Goal: Task Accomplishment & Management: Complete application form

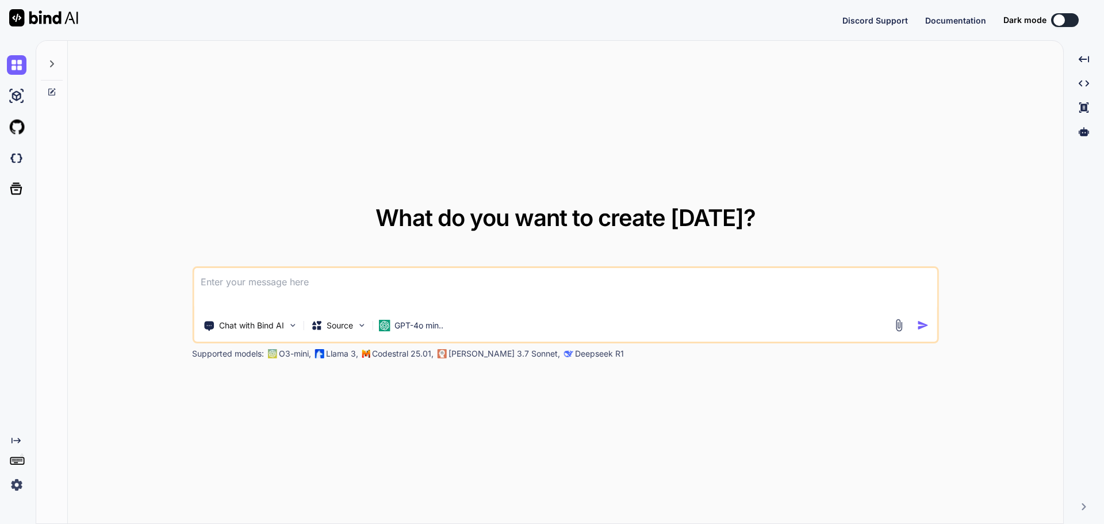
click at [12, 480] on img at bounding box center [17, 485] width 20 height 20
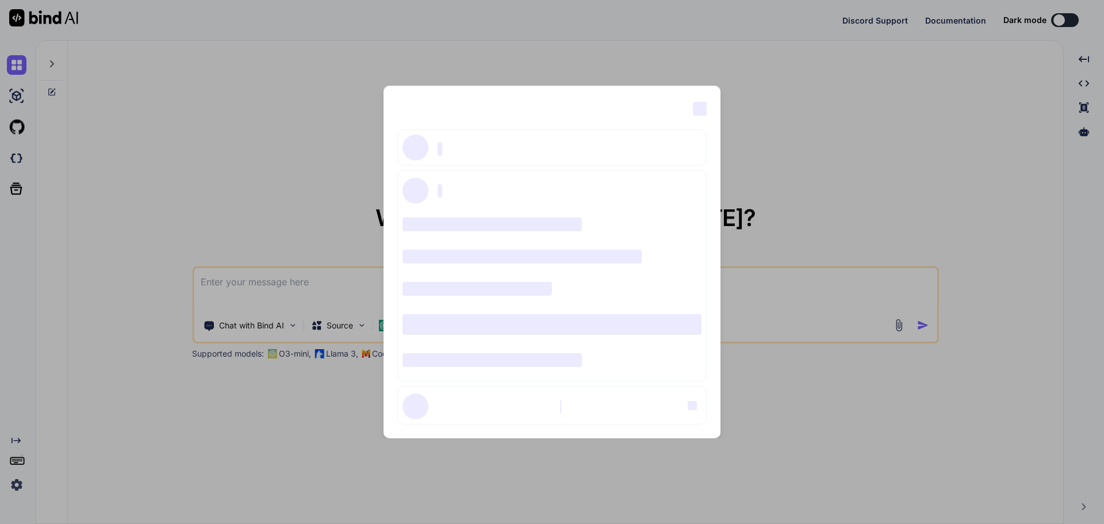
click at [700, 108] on span "‌" at bounding box center [700, 109] width 14 height 14
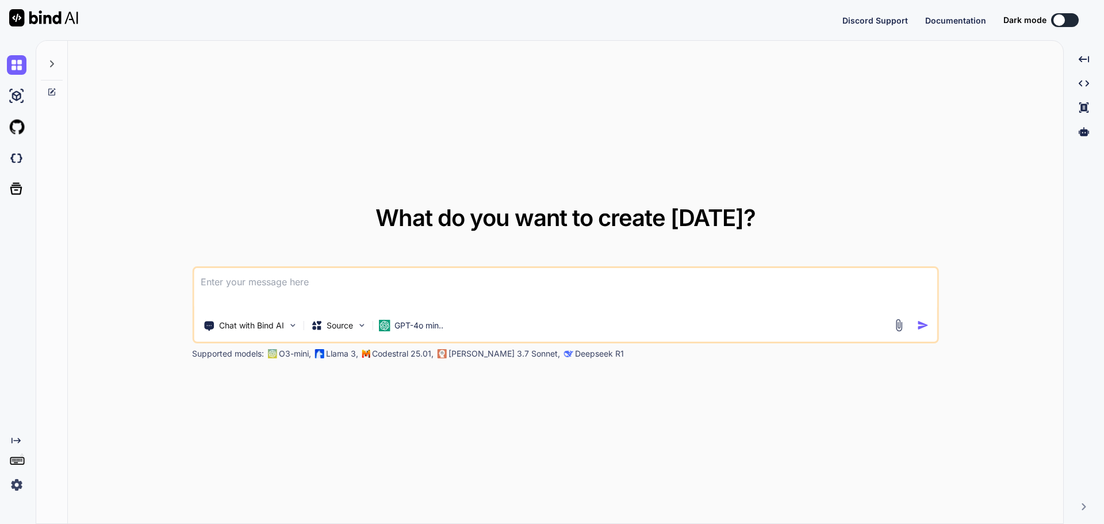
type textarea "x"
click at [20, 442] on icon at bounding box center [16, 441] width 9 height 6
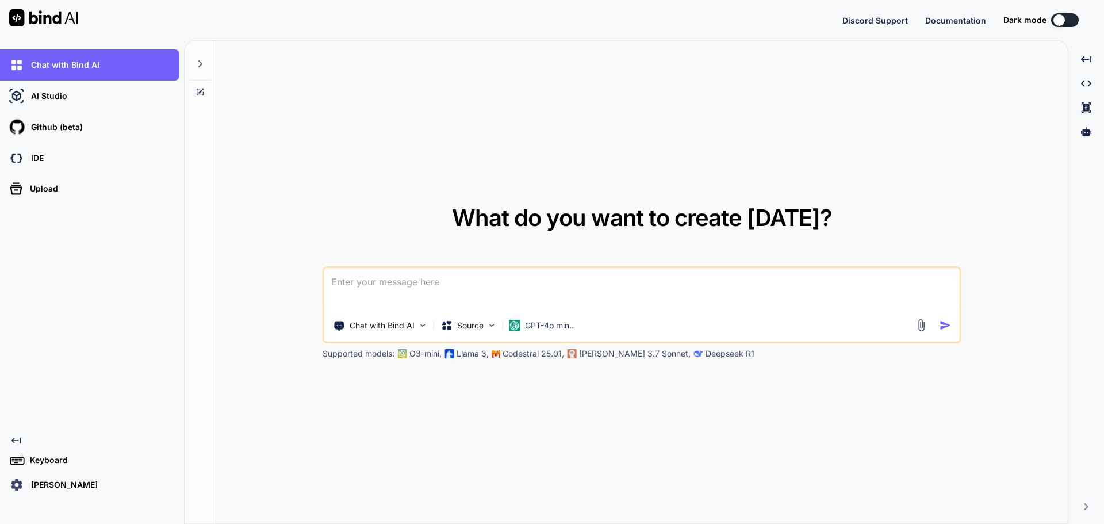
click at [17, 484] on img at bounding box center [17, 485] width 20 height 20
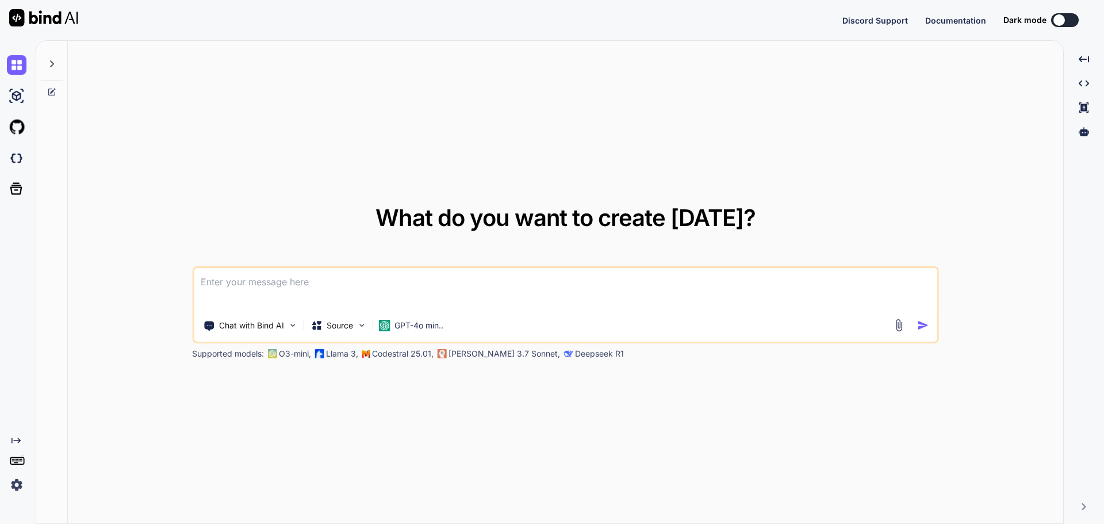
type textarea "x"
click at [377, 309] on textarea at bounding box center [566, 289] width 744 height 43
click at [390, 294] on textarea at bounding box center [566, 289] width 744 height 43
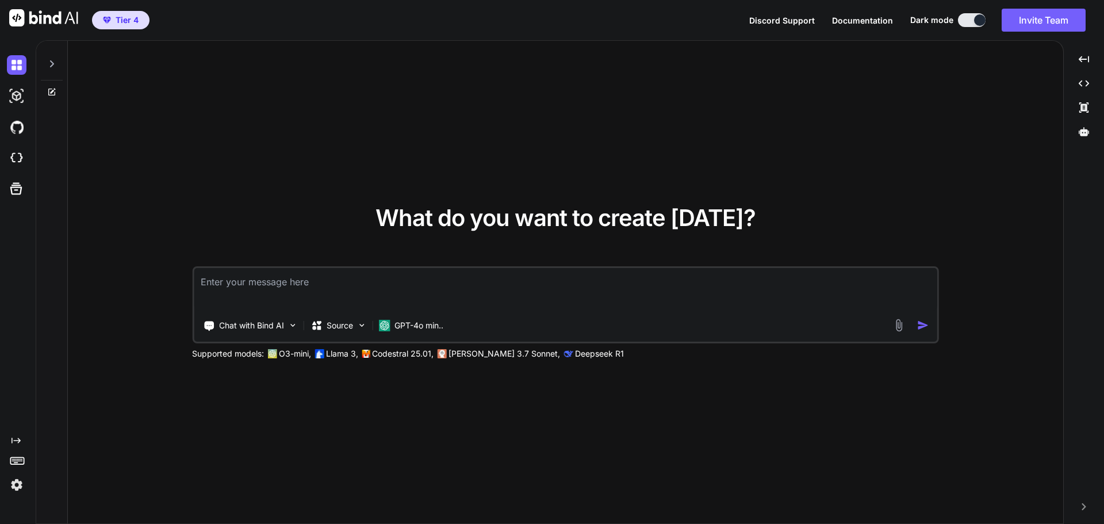
click at [16, 487] on img at bounding box center [17, 485] width 20 height 20
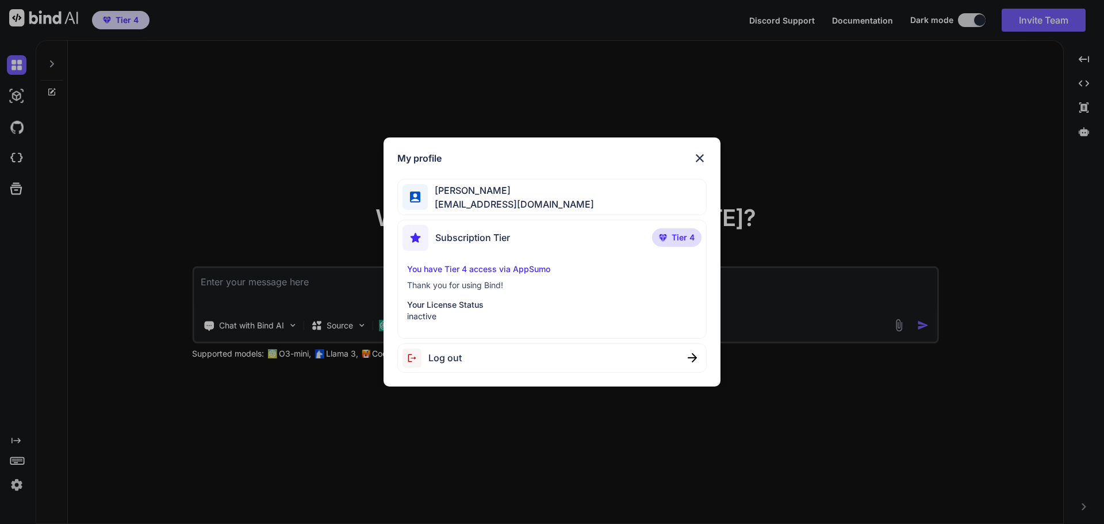
click at [538, 309] on p "Your License Status" at bounding box center [552, 305] width 290 height 12
click at [480, 362] on div "Log out" at bounding box center [552, 357] width 310 height 29
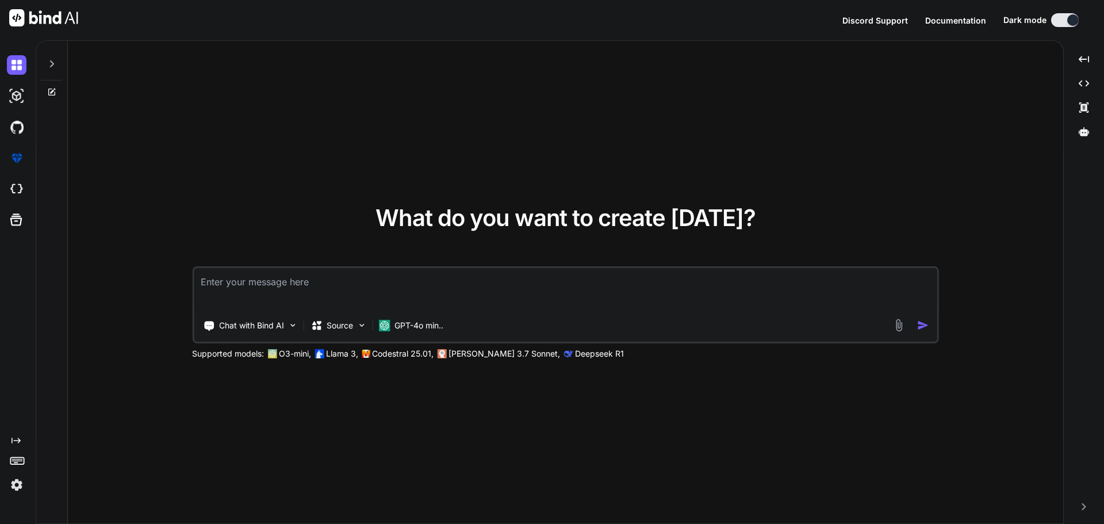
type textarea "x"
click at [1050, 21] on button "Sign in" at bounding box center [1055, 20] width 62 height 23
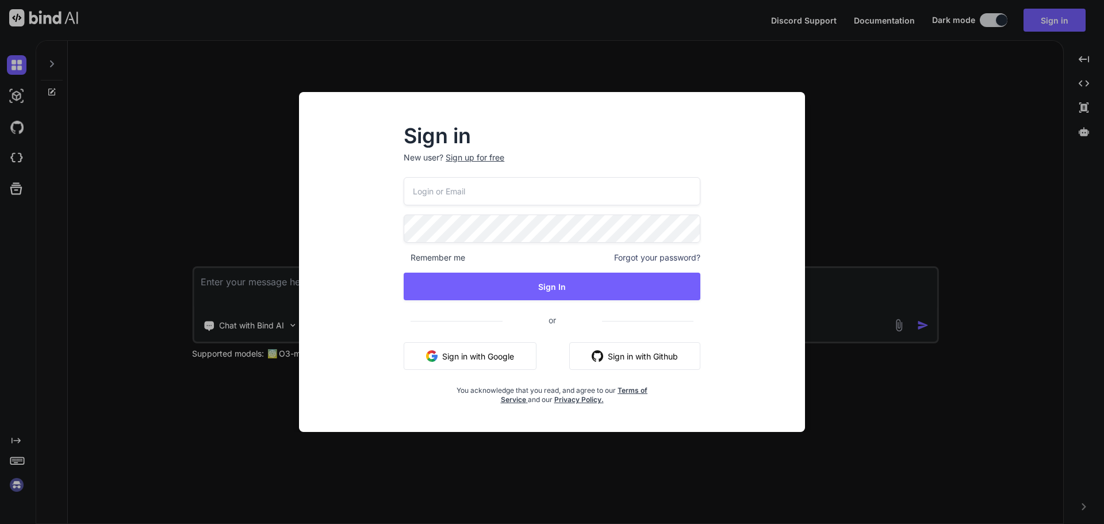
type input "demografia.puertorico@gmail.com"
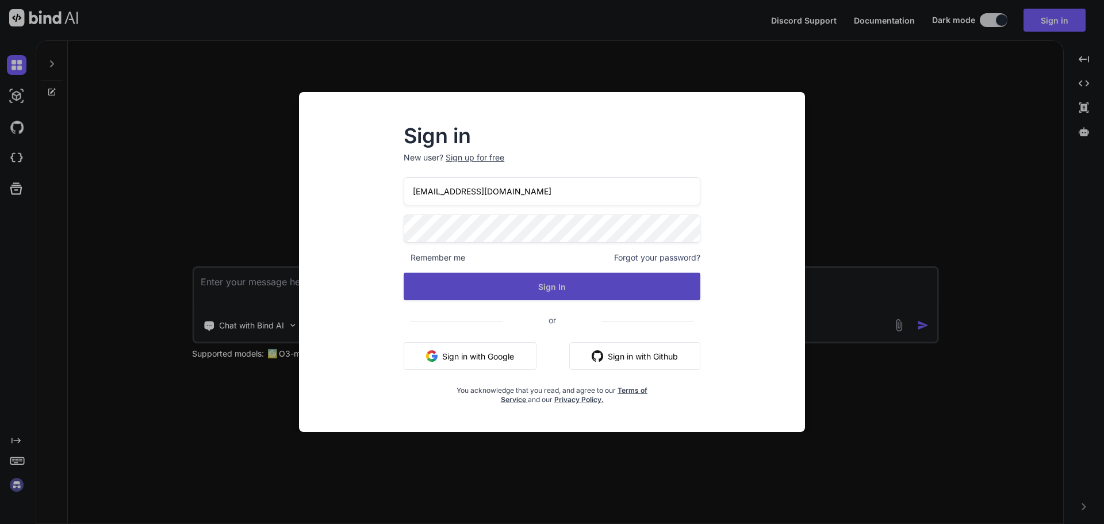
click at [550, 283] on button "Sign In" at bounding box center [552, 287] width 297 height 28
click at [538, 288] on button "Sign In" at bounding box center [552, 287] width 297 height 28
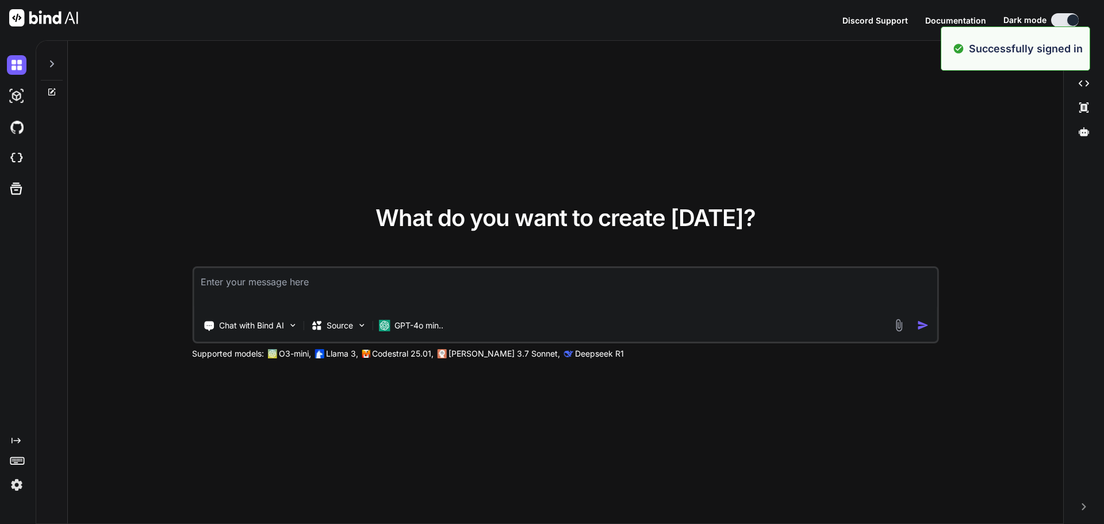
click at [22, 481] on img at bounding box center [17, 485] width 20 height 20
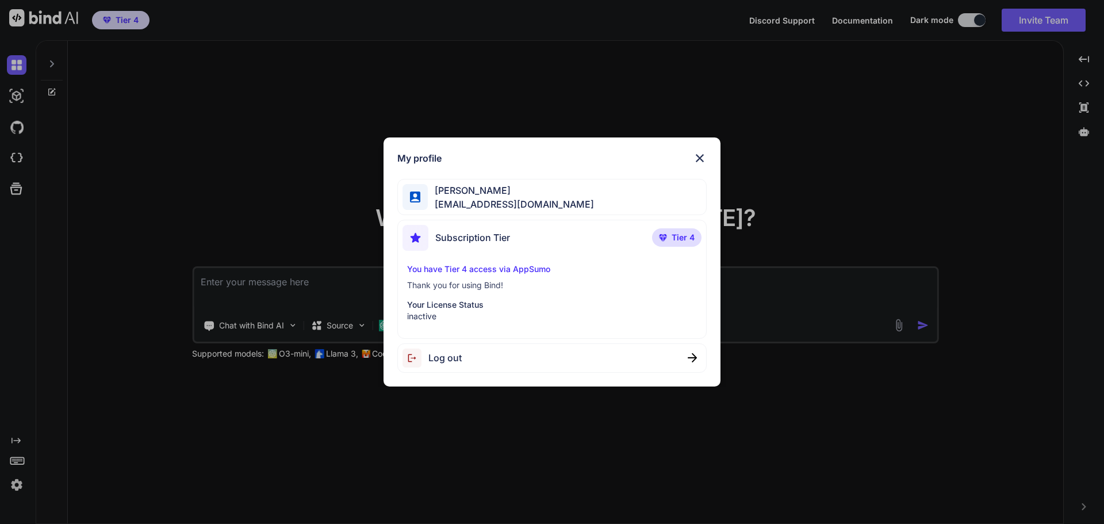
type textarea "x"
click at [451, 318] on p "inactive" at bounding box center [552, 317] width 290 height 12
click at [423, 311] on p "inactive" at bounding box center [552, 317] width 290 height 12
click at [480, 240] on span "Subscription Tier" at bounding box center [472, 238] width 75 height 14
click at [424, 307] on p "Your License Status" at bounding box center [552, 305] width 290 height 12
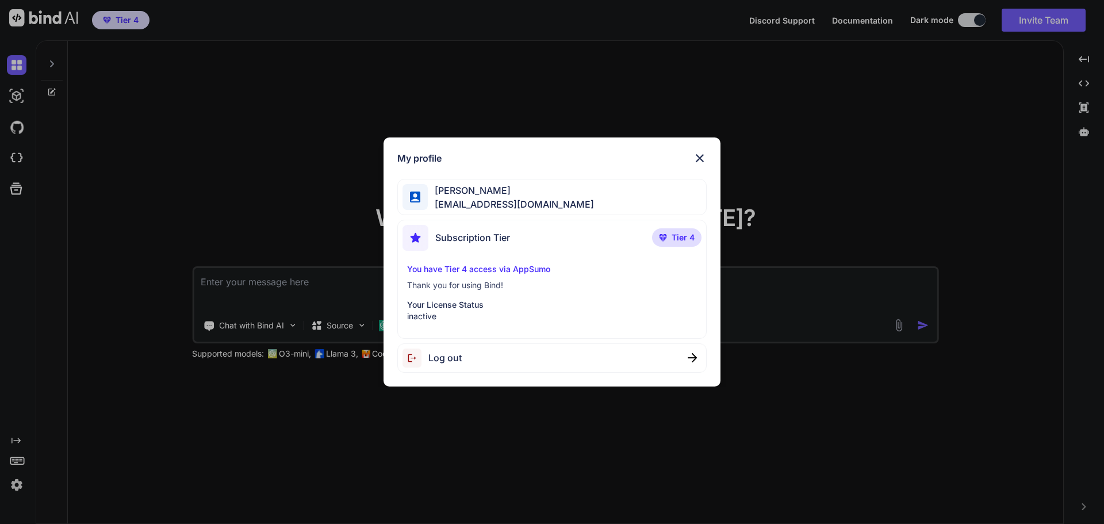
click at [698, 156] on img at bounding box center [700, 158] width 14 height 14
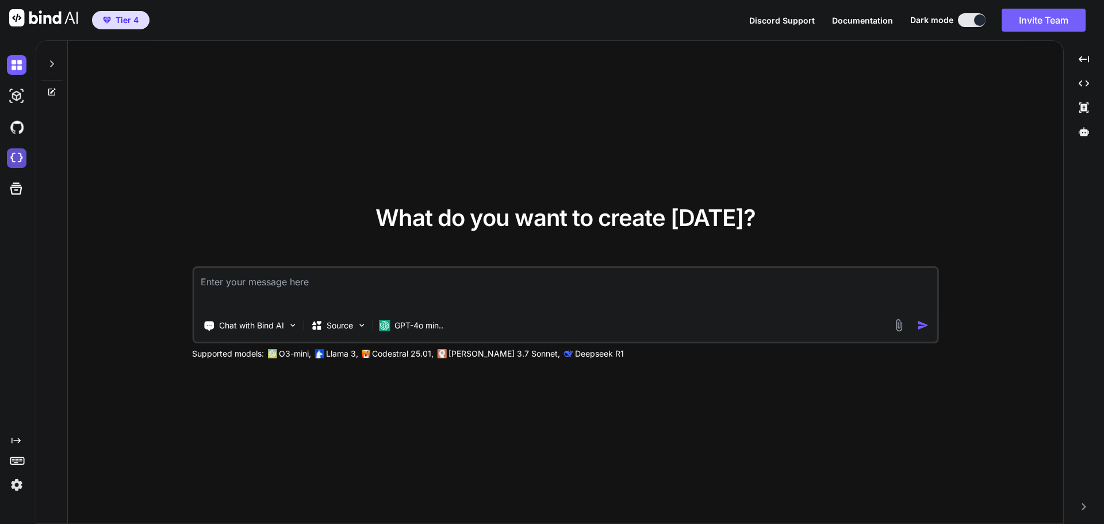
click at [12, 162] on img at bounding box center [17, 158] width 20 height 20
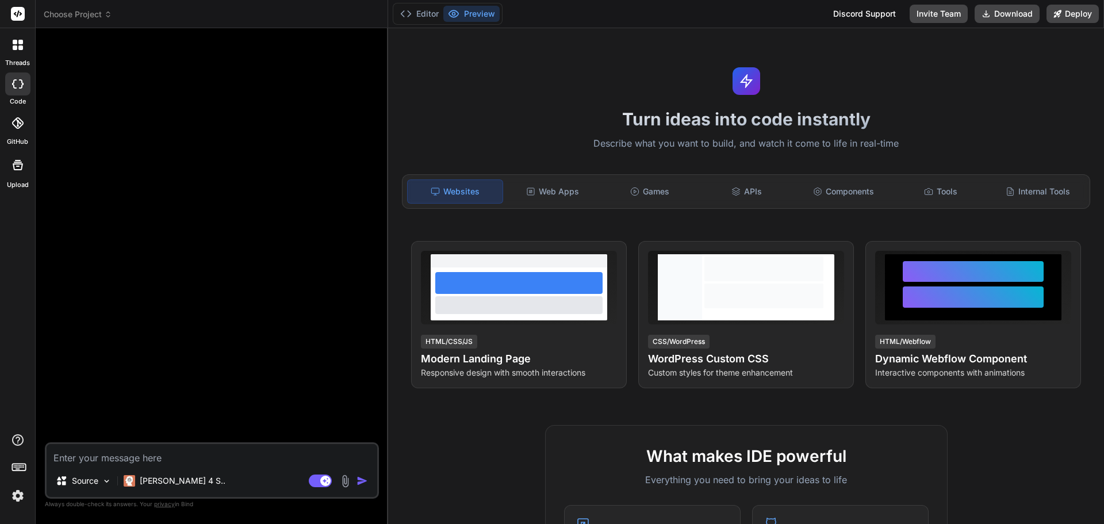
click at [32, 52] on div "threads" at bounding box center [17, 48] width 35 height 40
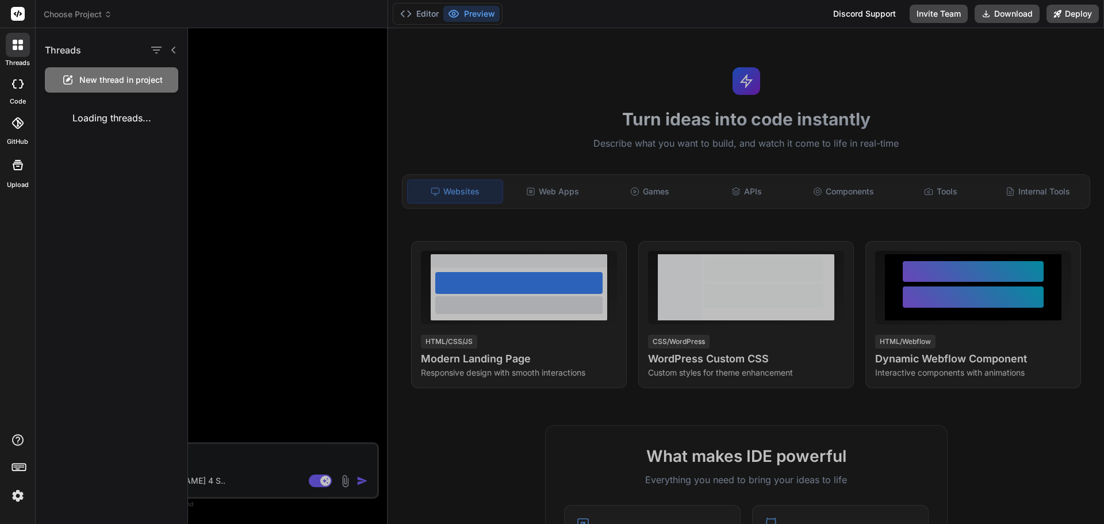
click at [284, 173] on div at bounding box center [646, 276] width 916 height 496
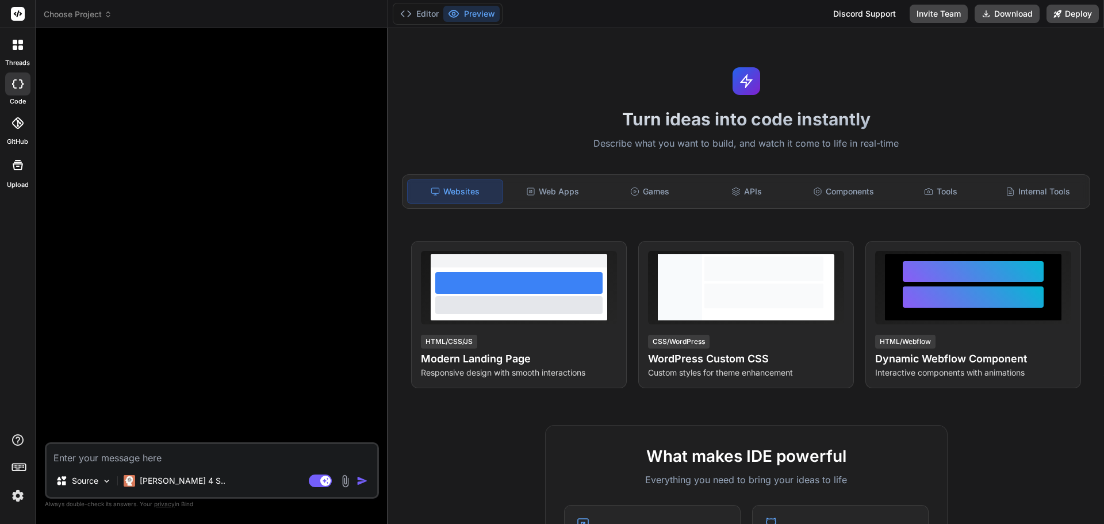
click at [176, 459] on textarea at bounding box center [212, 454] width 331 height 21
click at [176, 481] on p "Claude 4 S.." at bounding box center [183, 481] width 86 height 12
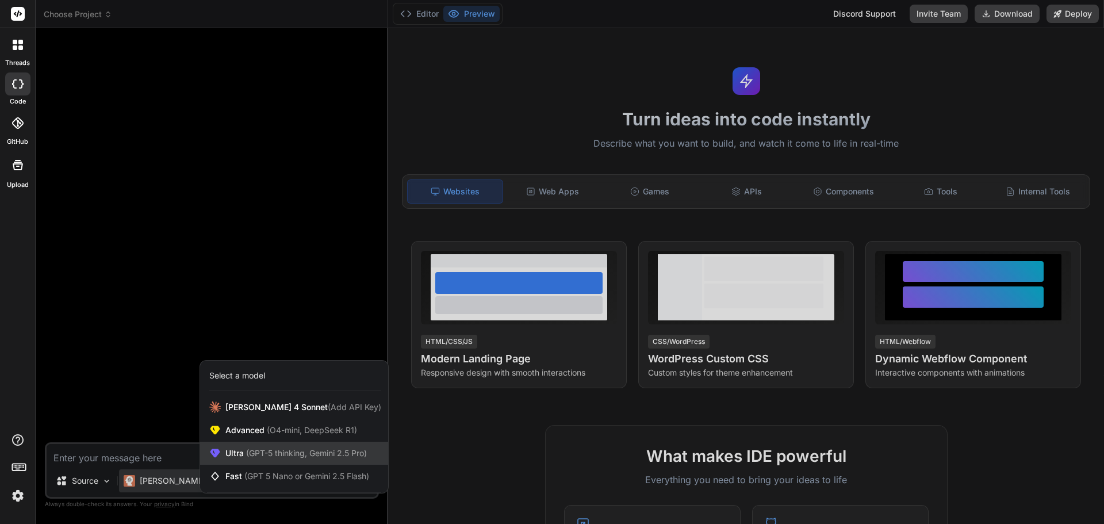
click at [292, 457] on span "(GPT-5 thinking, Gemini 2.5 Pro)" at bounding box center [305, 453] width 123 height 10
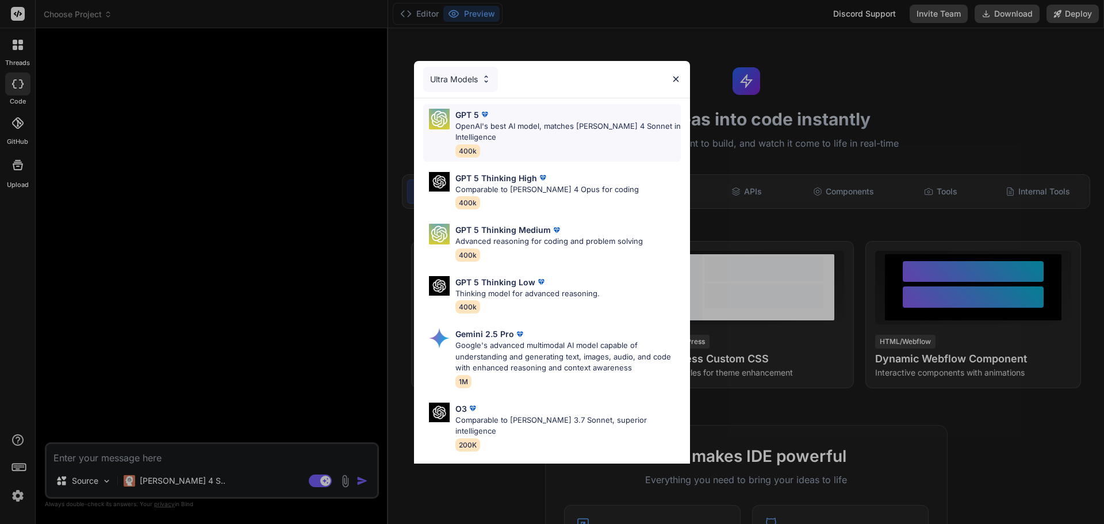
click at [523, 135] on p "OpenAI's best AI model, matches Claude 4 Sonnet in Intelligence" at bounding box center [567, 132] width 225 height 22
type textarea "x"
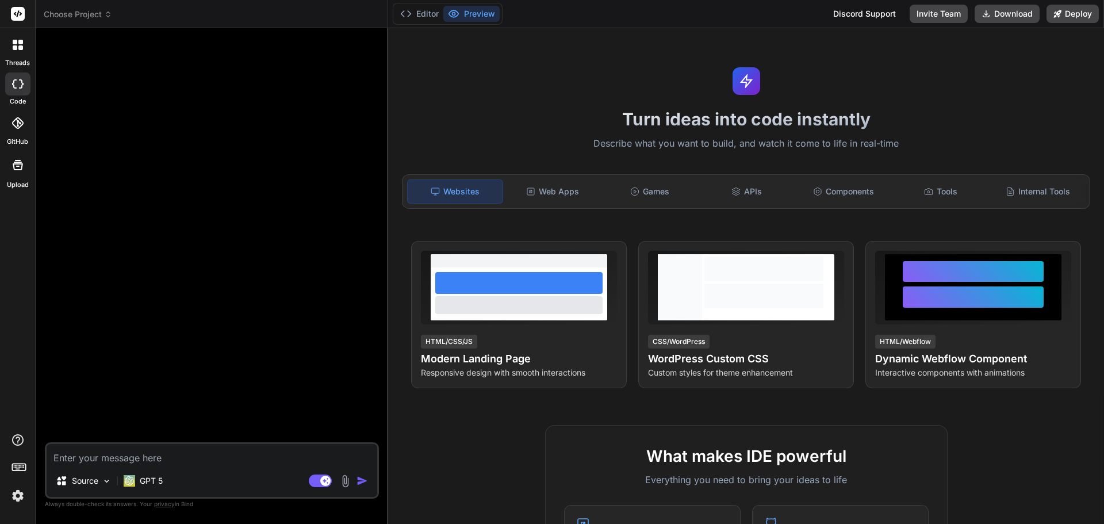
click at [215, 462] on textarea at bounding box center [212, 454] width 331 height 21
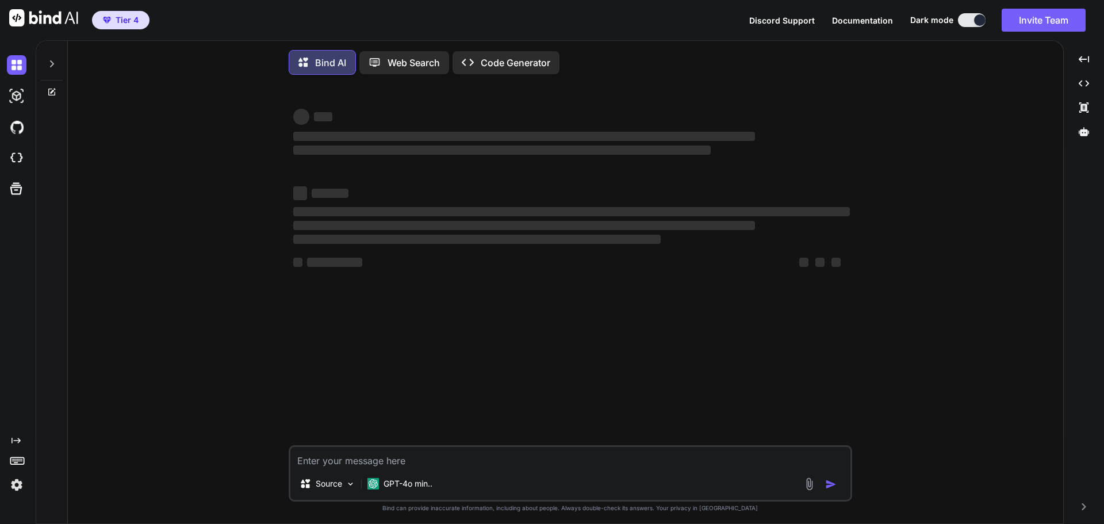
click at [14, 484] on img at bounding box center [17, 485] width 20 height 20
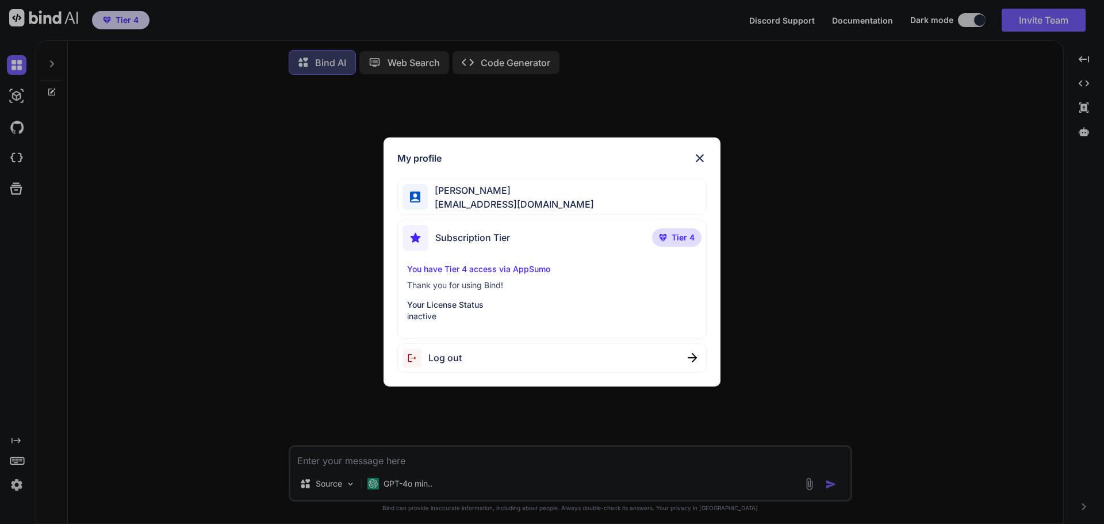
click at [493, 361] on div "Log out" at bounding box center [552, 357] width 310 height 29
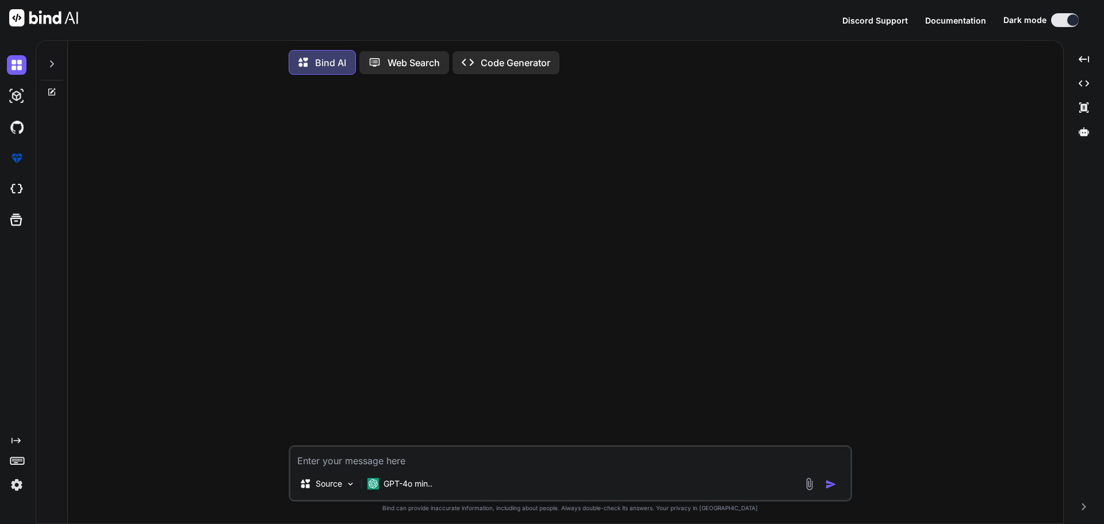
type textarea "x"
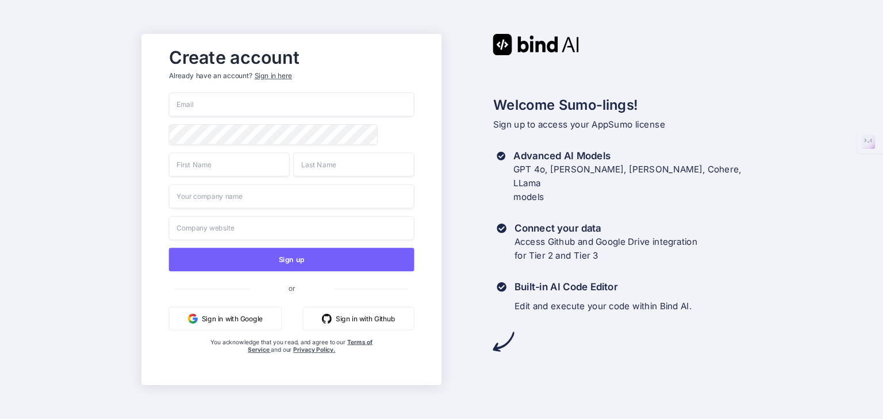
type input "[EMAIL_ADDRESS][DOMAIN_NAME]"
click at [227, 169] on input "text" at bounding box center [228, 164] width 121 height 24
type input "[PERSON_NAME]"
click at [321, 163] on input "text" at bounding box center [353, 164] width 121 height 24
type input "[PERSON_NAME]"
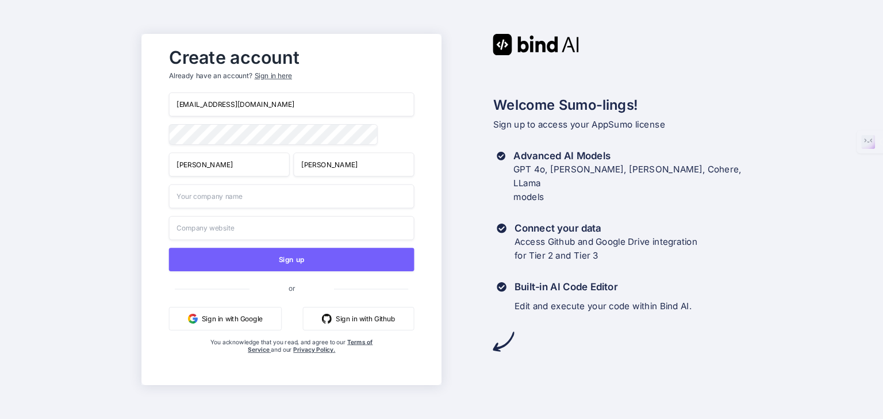
click at [266, 200] on input "text" at bounding box center [291, 197] width 246 height 24
type input "[PERSON_NAME]"
click at [275, 232] on input "text" at bounding box center [291, 228] width 246 height 24
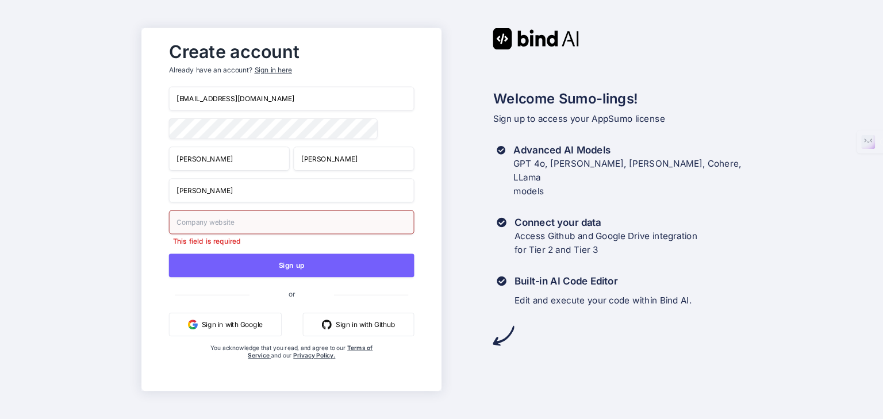
click at [269, 225] on input "text" at bounding box center [291, 222] width 246 height 24
paste input "[URL][DOMAIN_NAME]"
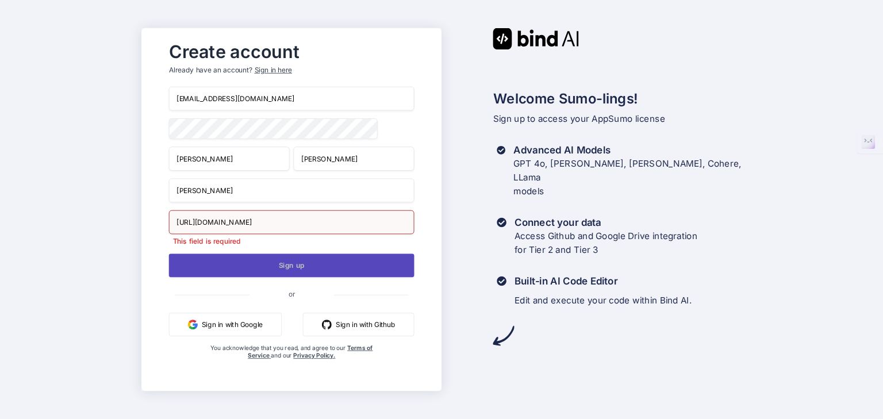
type input "[URL][DOMAIN_NAME]"
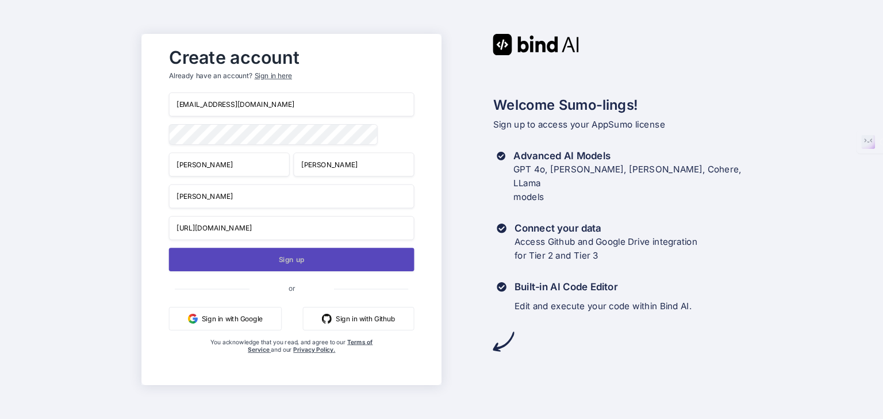
click at [260, 269] on button "Sign up" at bounding box center [291, 260] width 246 height 24
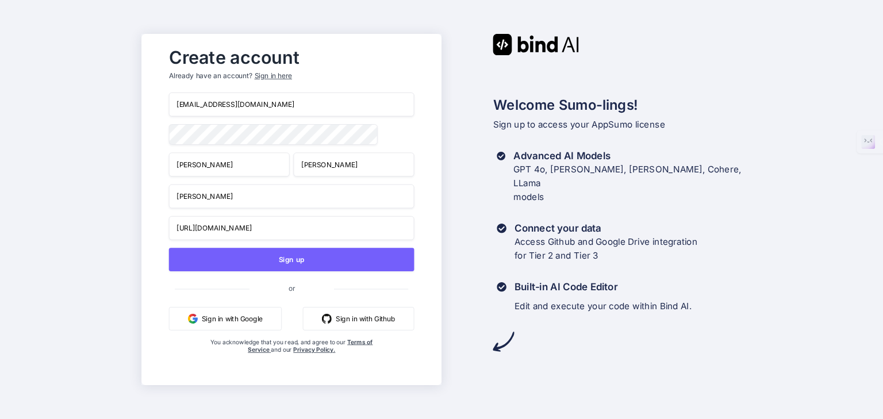
click at [281, 75] on div "Sign in here" at bounding box center [272, 76] width 37 height 10
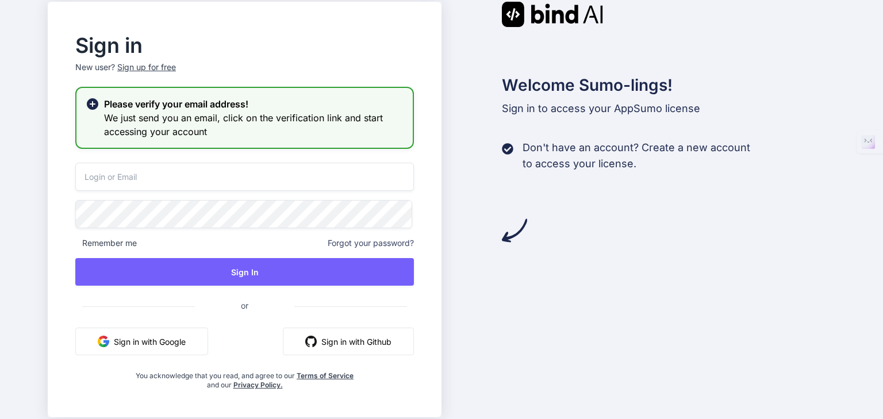
type input "[EMAIL_ADDRESS][DOMAIN_NAME]"
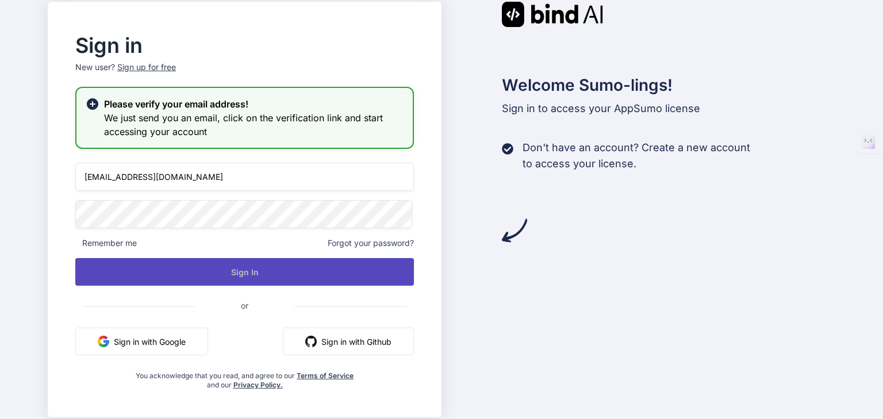
click at [275, 268] on button "Sign In" at bounding box center [244, 272] width 339 height 28
click at [265, 270] on button "Sign In" at bounding box center [244, 272] width 339 height 28
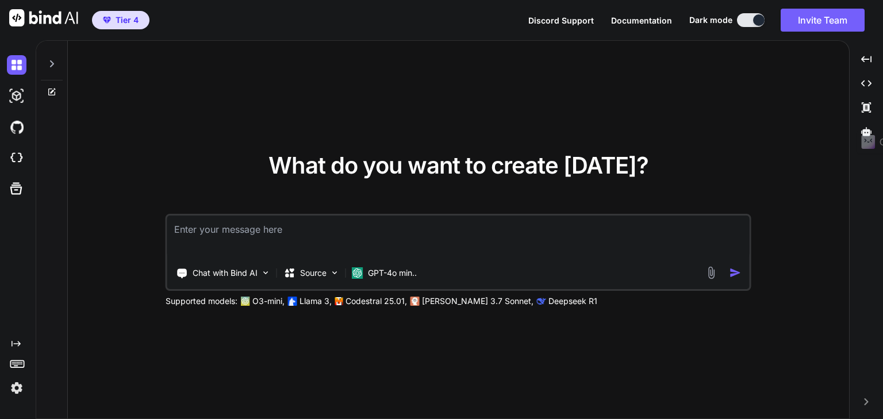
click at [14, 389] on img at bounding box center [17, 388] width 20 height 20
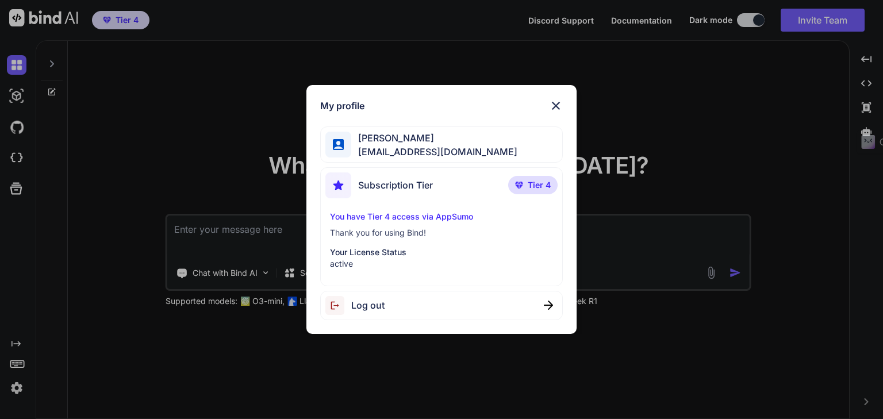
click at [554, 104] on img at bounding box center [556, 106] width 14 height 14
